Goal: Task Accomplishment & Management: Manage account settings

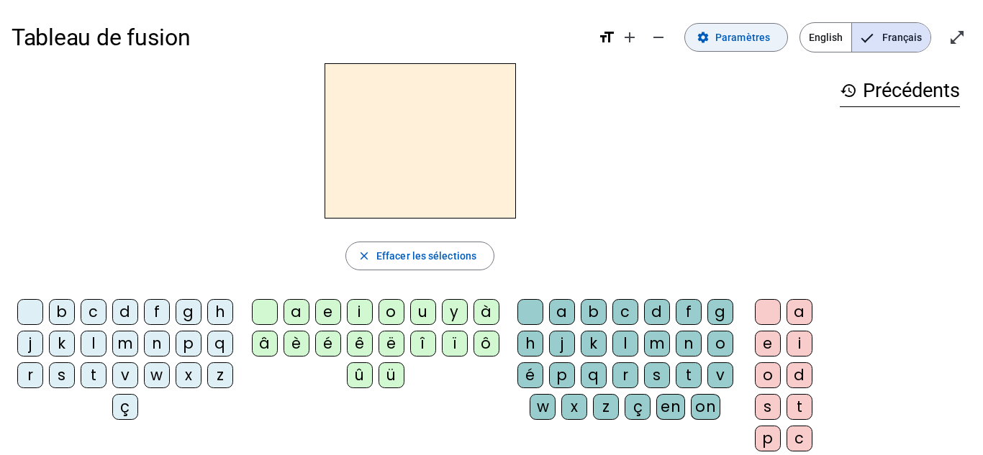
click at [758, 38] on span "Paramètres" at bounding box center [742, 37] width 55 height 17
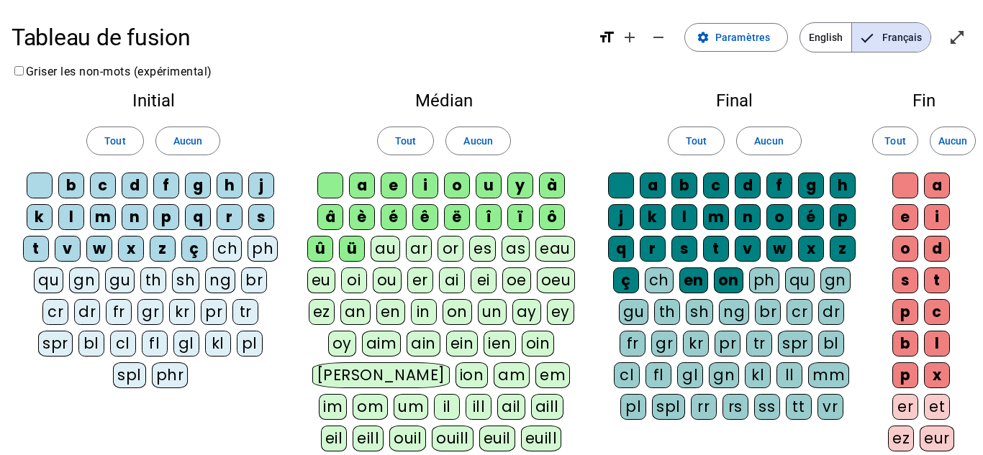
click at [327, 219] on div "â" at bounding box center [330, 217] width 26 height 26
click at [370, 226] on div "è" at bounding box center [362, 217] width 26 height 26
click at [398, 223] on div "é" at bounding box center [393, 217] width 26 height 26
click at [429, 226] on div "ê" at bounding box center [425, 217] width 26 height 26
click at [396, 220] on div "é" at bounding box center [393, 217] width 26 height 26
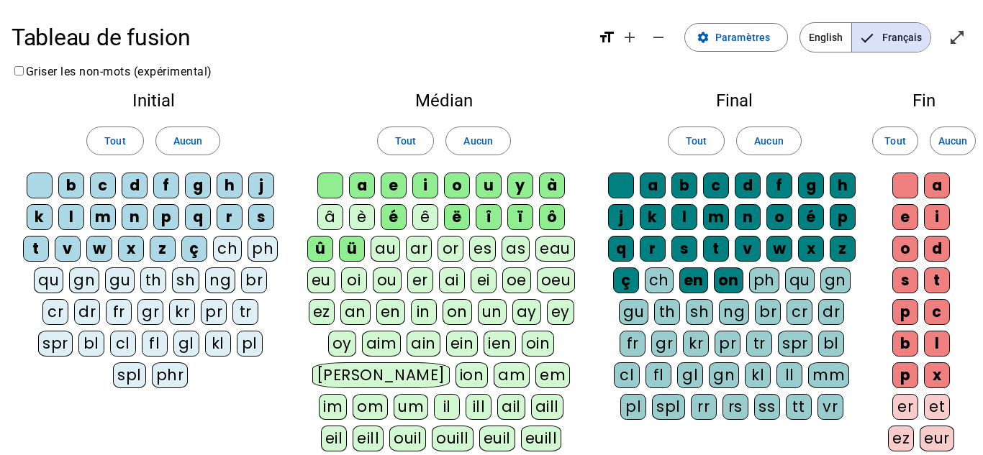
click at [455, 211] on div "ë" at bounding box center [457, 217] width 26 height 26
click at [488, 217] on div "î" at bounding box center [488, 217] width 26 height 26
click at [509, 222] on div "ï" at bounding box center [520, 217] width 26 height 26
click at [552, 217] on div "ô" at bounding box center [552, 217] width 26 height 26
click at [325, 256] on div "û" at bounding box center [320, 249] width 26 height 26
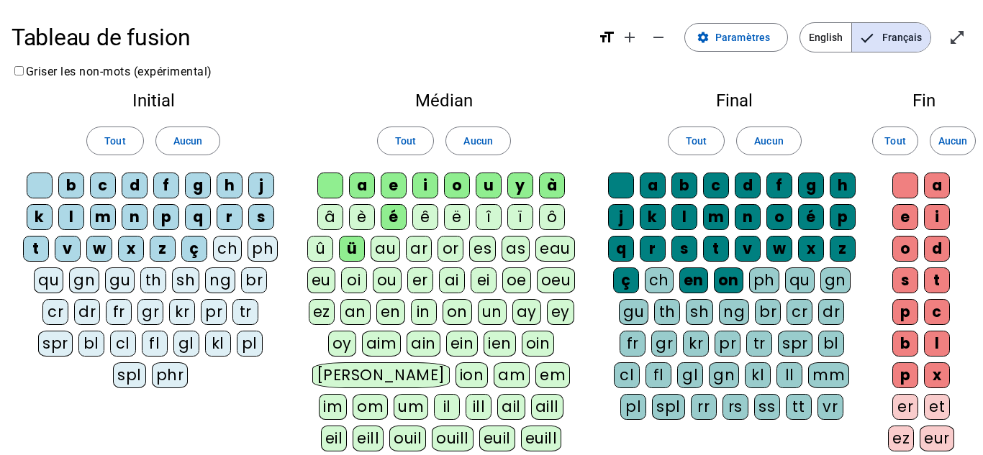
click at [353, 251] on div "ü" at bounding box center [352, 249] width 26 height 26
click at [561, 196] on div "à" at bounding box center [552, 186] width 26 height 26
click at [552, 188] on div "à" at bounding box center [552, 186] width 26 height 26
click at [388, 224] on div "é" at bounding box center [393, 217] width 26 height 26
click at [197, 255] on div "ç" at bounding box center [194, 249] width 26 height 26
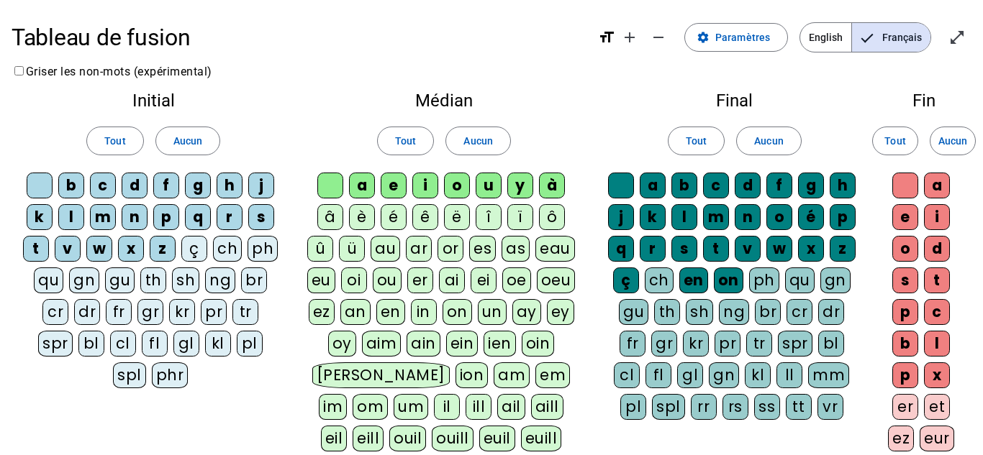
click at [755, 283] on div "ph" at bounding box center [764, 281] width 30 height 26
click at [767, 279] on div "ph" at bounding box center [763, 281] width 29 height 26
click at [732, 277] on div "on" at bounding box center [728, 281] width 29 height 26
click at [706, 293] on letter-bubble "en" at bounding box center [696, 284] width 35 height 32
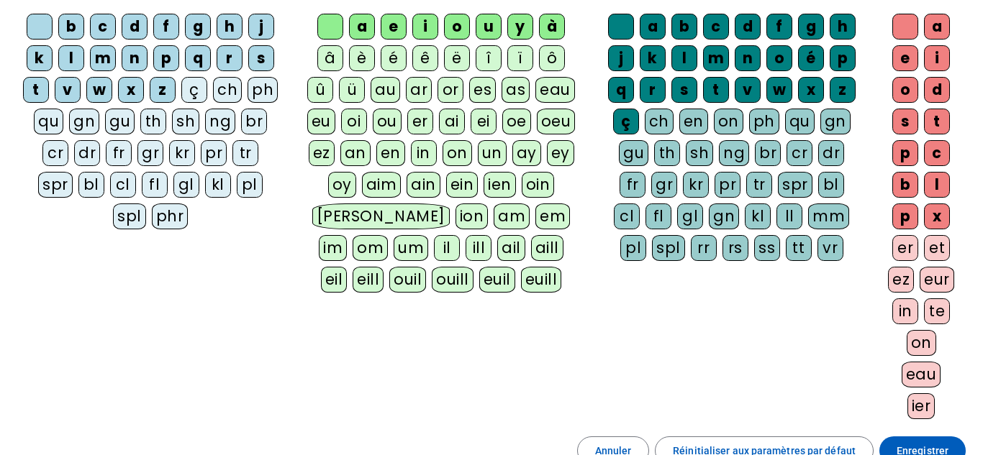
scroll to position [222, 0]
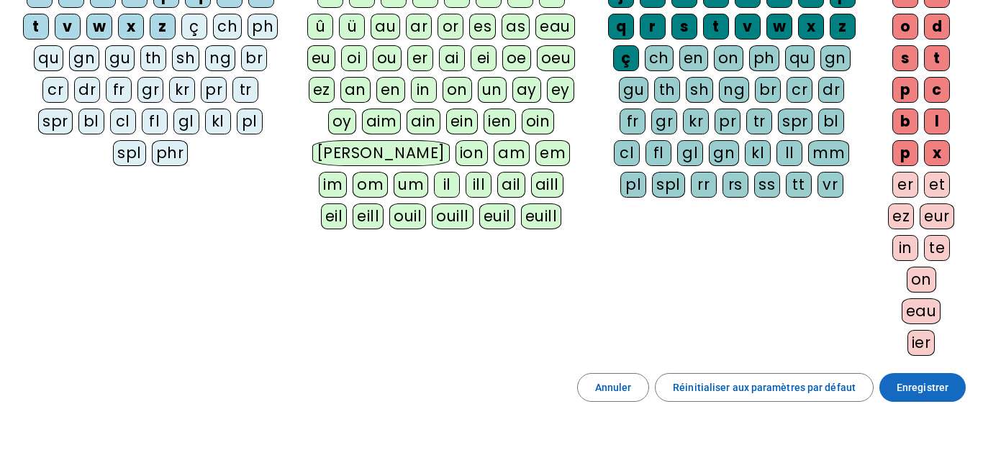
click at [933, 384] on span "Enregistrer" at bounding box center [922, 387] width 52 height 17
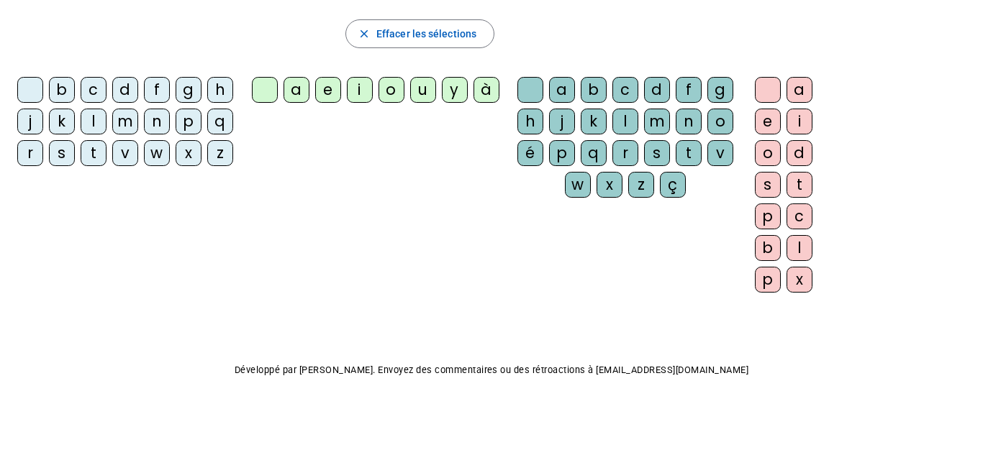
scroll to position [219, 0]
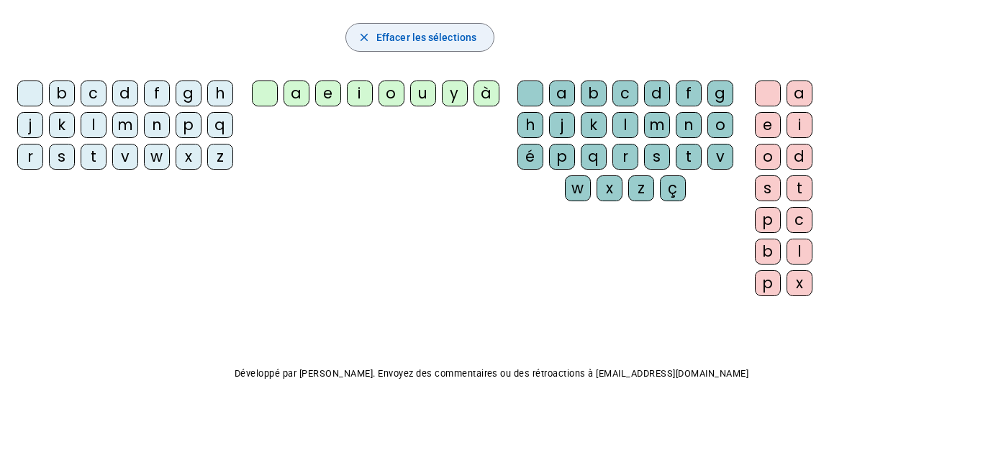
click at [368, 37] on mat-icon "close" at bounding box center [363, 37] width 13 height 13
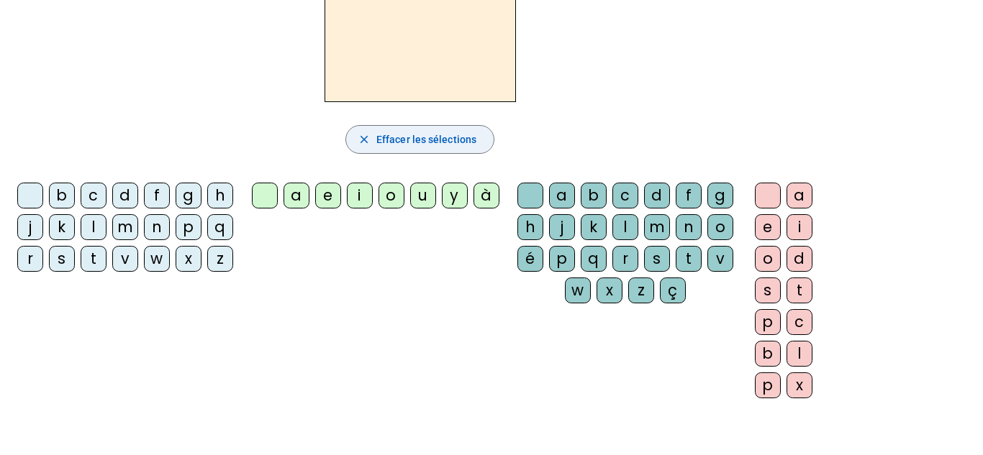
scroll to position [0, 0]
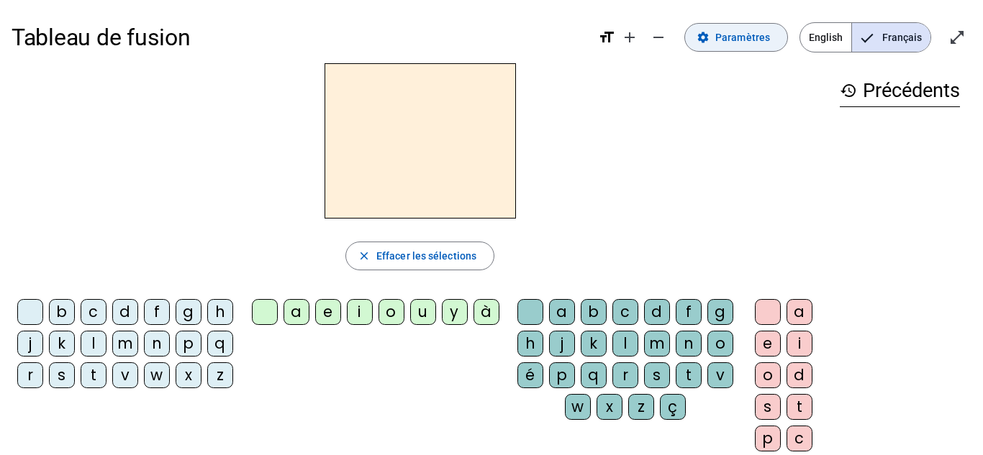
click at [765, 35] on span "Paramètres" at bounding box center [742, 37] width 55 height 17
